Goal: Navigation & Orientation: Find specific page/section

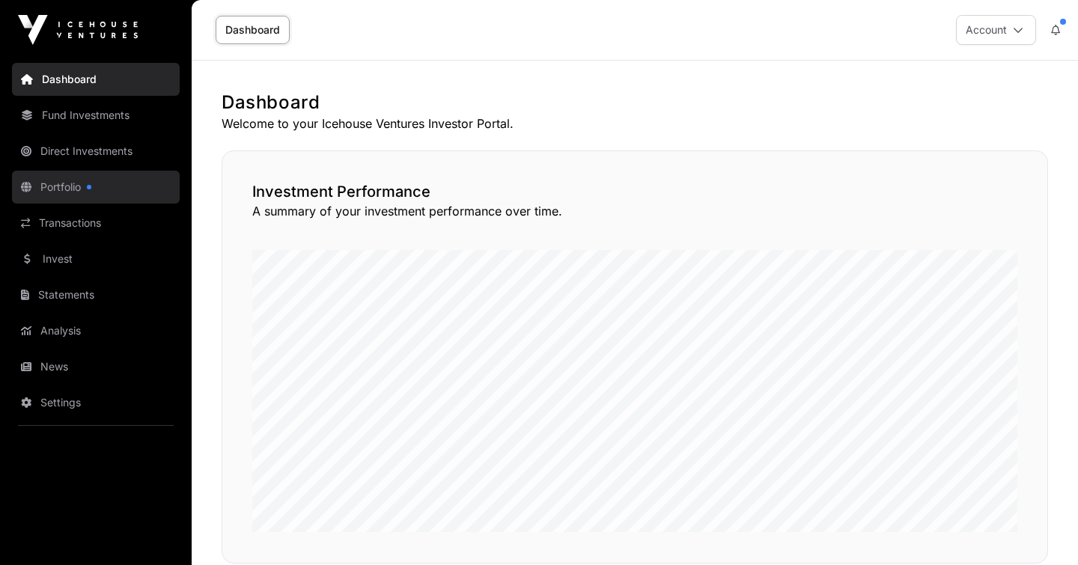
click at [79, 185] on link "Portfolio" at bounding box center [96, 187] width 168 height 33
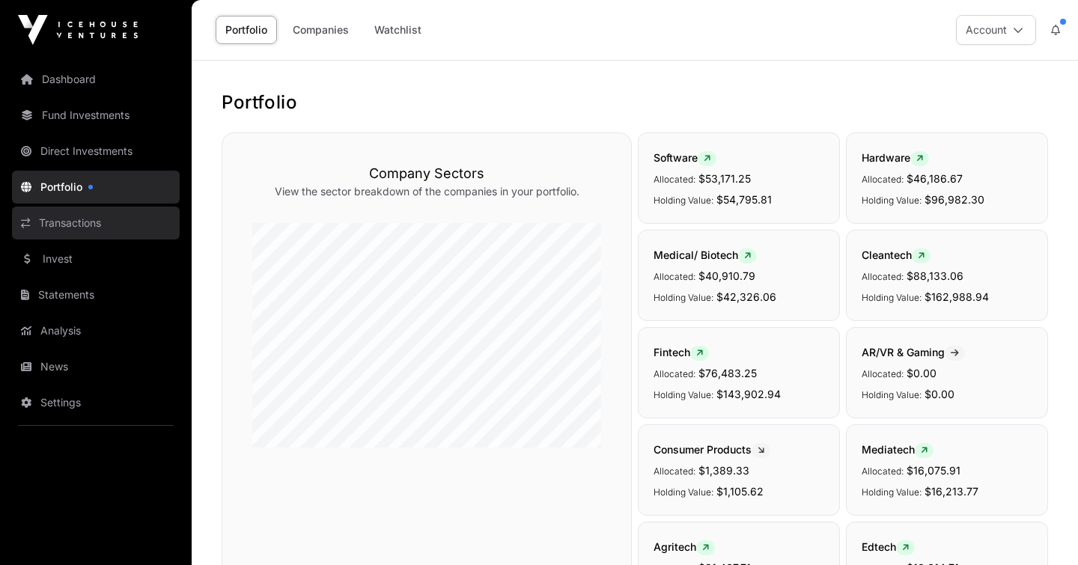
click at [69, 219] on link "Transactions" at bounding box center [96, 223] width 168 height 33
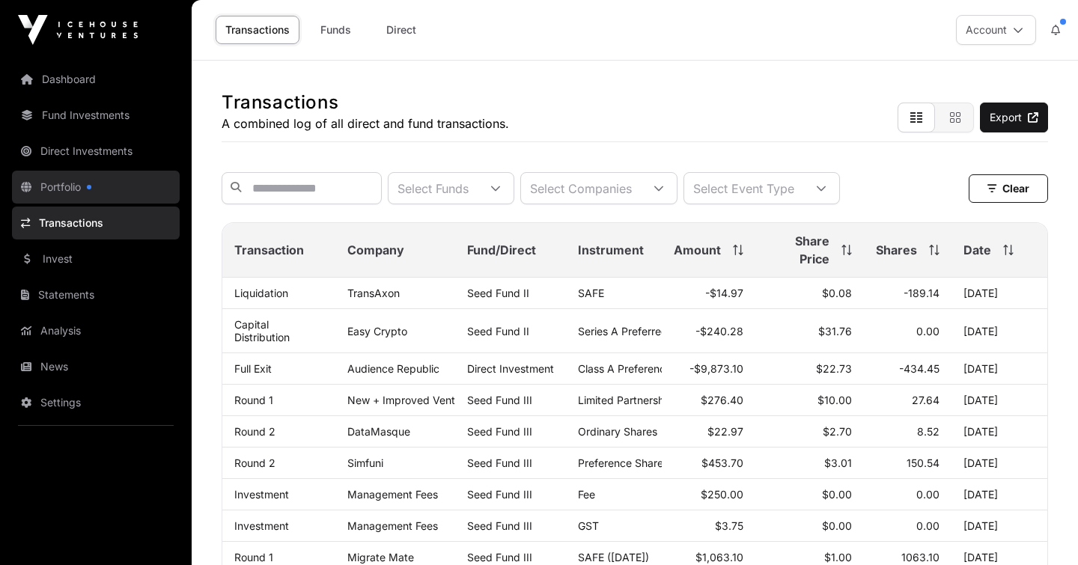
click at [71, 187] on link "Portfolio" at bounding box center [96, 187] width 168 height 33
